Goal: Navigation & Orientation: Find specific page/section

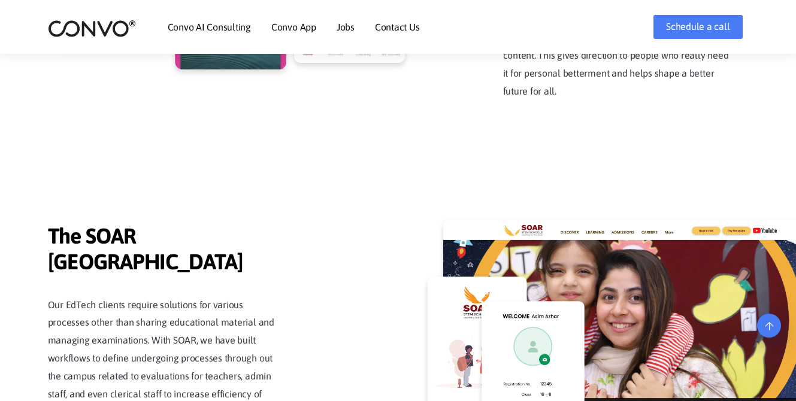
scroll to position [274, 0]
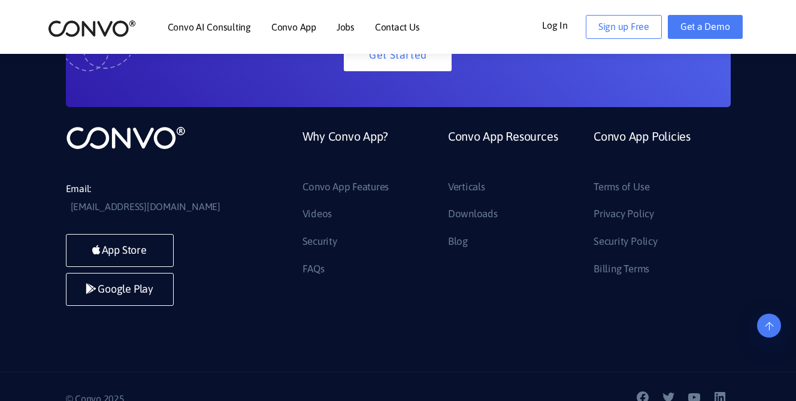
scroll to position [304, 0]
